Goal: Register for event/course

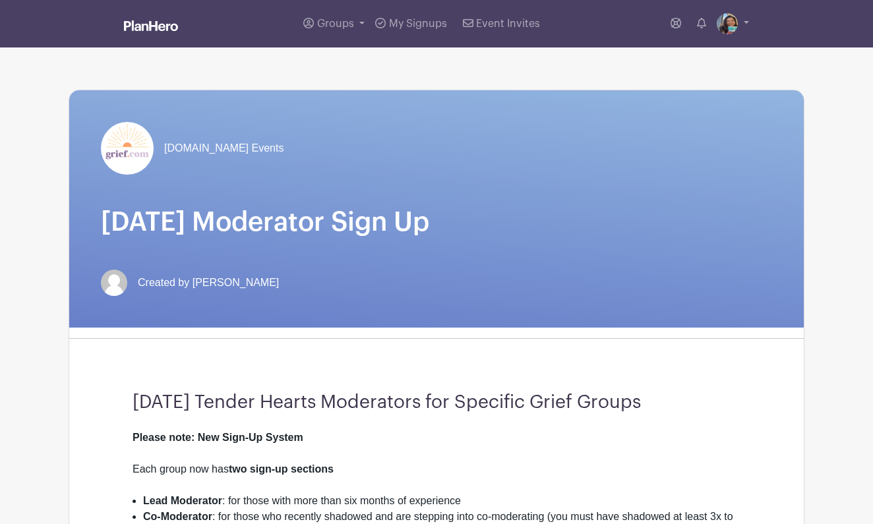
scroll to position [2922, 0]
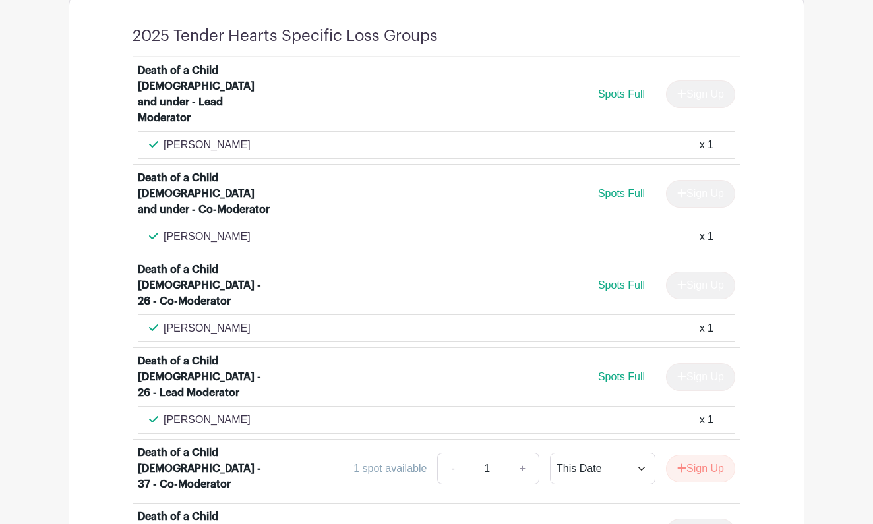
scroll to position [1031, 0]
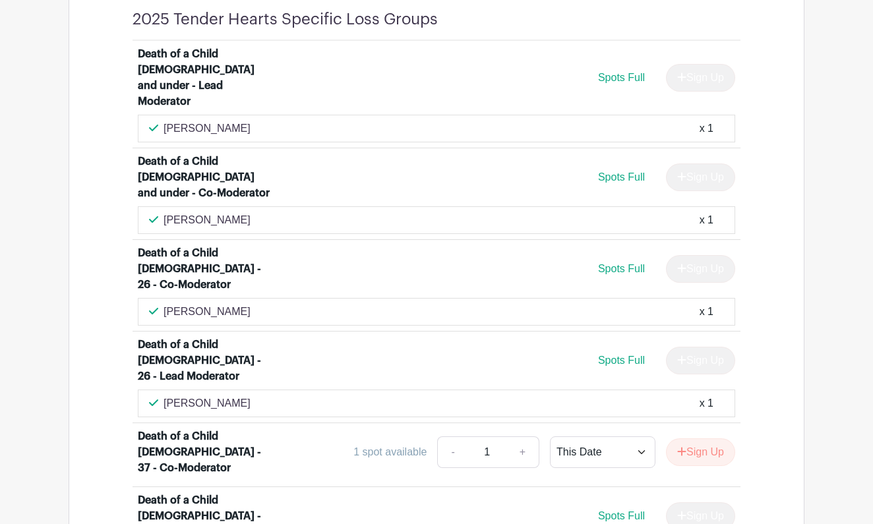
click at [221, 212] on p "[PERSON_NAME]" at bounding box center [206, 220] width 87 height 16
drag, startPoint x: 221, startPoint y: 190, endPoint x: 159, endPoint y: 197, distance: 62.3
click at [159, 212] on div "Nicole Yazigi x 1" at bounding box center [436, 220] width 575 height 16
click at [227, 212] on div "Nicole Yazigi x 1" at bounding box center [436, 220] width 575 height 16
drag, startPoint x: 227, startPoint y: 191, endPoint x: 162, endPoint y: 192, distance: 64.6
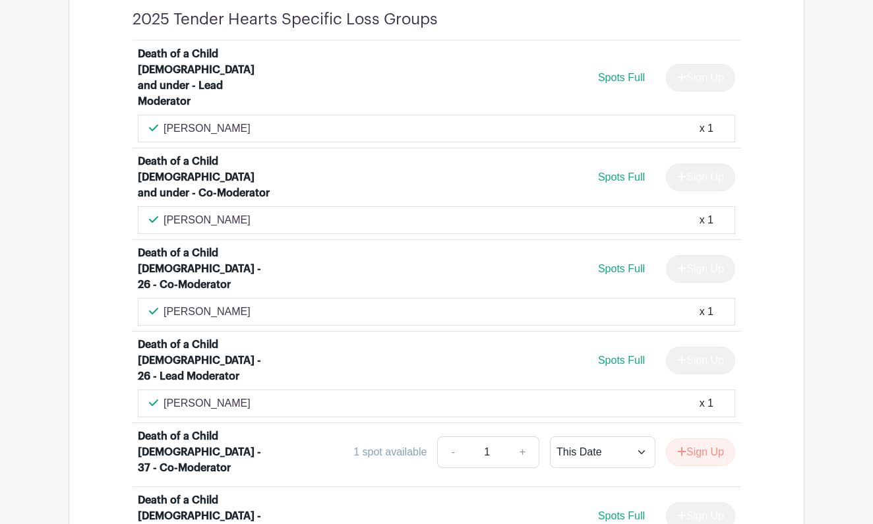
click at [162, 212] on div "Nicole Yazigi x 1" at bounding box center [436, 220] width 575 height 16
copy p "[PERSON_NAME]"
click at [357, 255] on div "Spots Full Sign Up" at bounding box center [511, 269] width 448 height 28
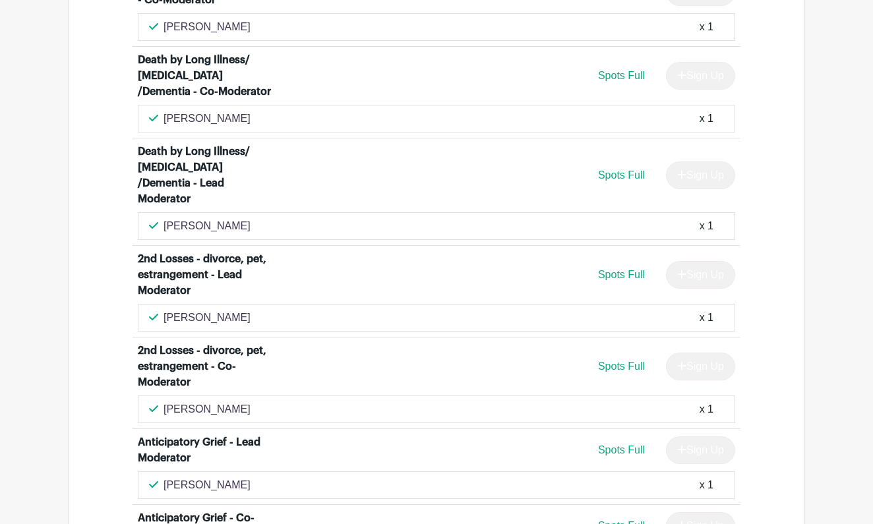
scroll to position [3454, 0]
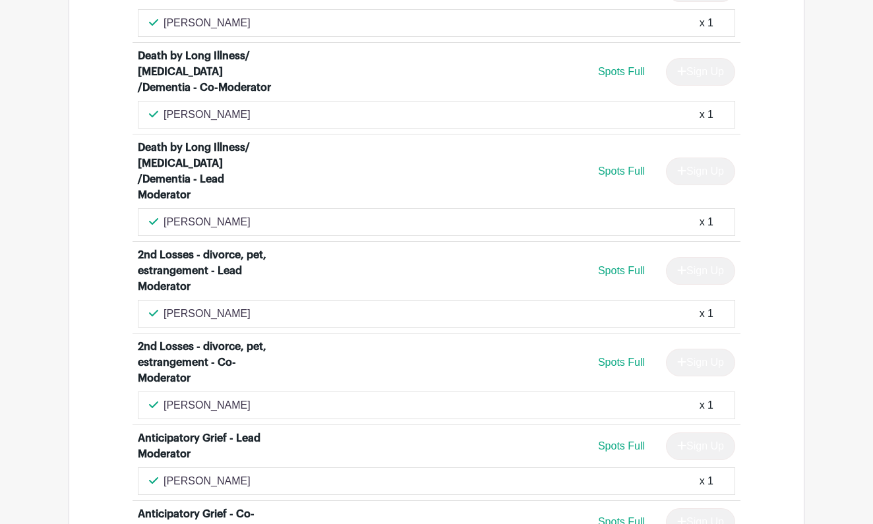
click at [235, 214] on div "Janice Fristad x 1" at bounding box center [436, 222] width 575 height 16
drag, startPoint x: 233, startPoint y: 161, endPoint x: 161, endPoint y: 171, distance: 72.5
click at [161, 214] on div "Janice Fristad x 1" at bounding box center [436, 222] width 575 height 16
copy div "Janice Fristad"
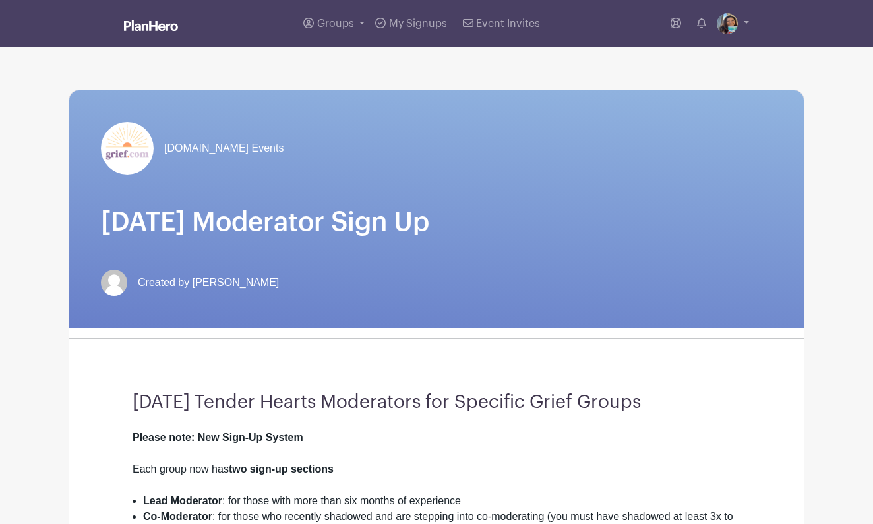
scroll to position [0, 0]
